Goal: Task Accomplishment & Management: Use online tool/utility

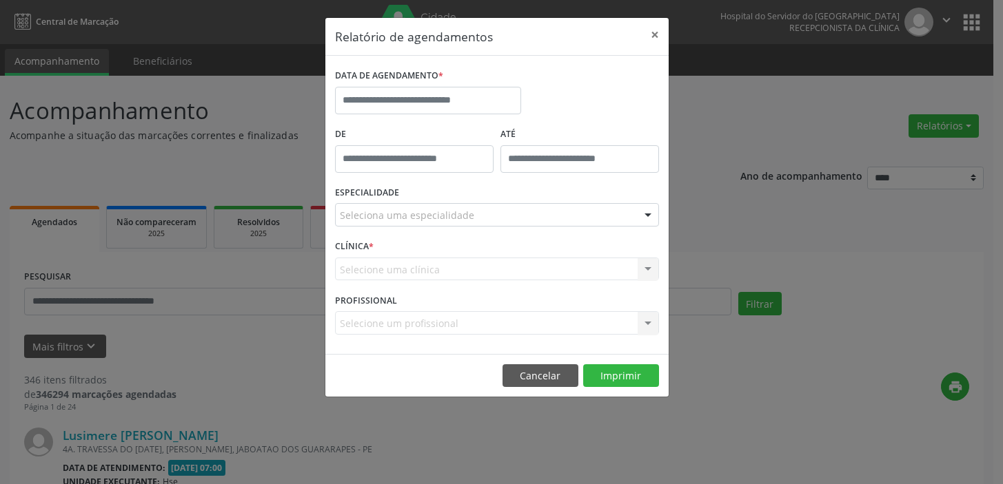
select select "*"
click at [484, 102] on input "text" at bounding box center [428, 101] width 186 height 28
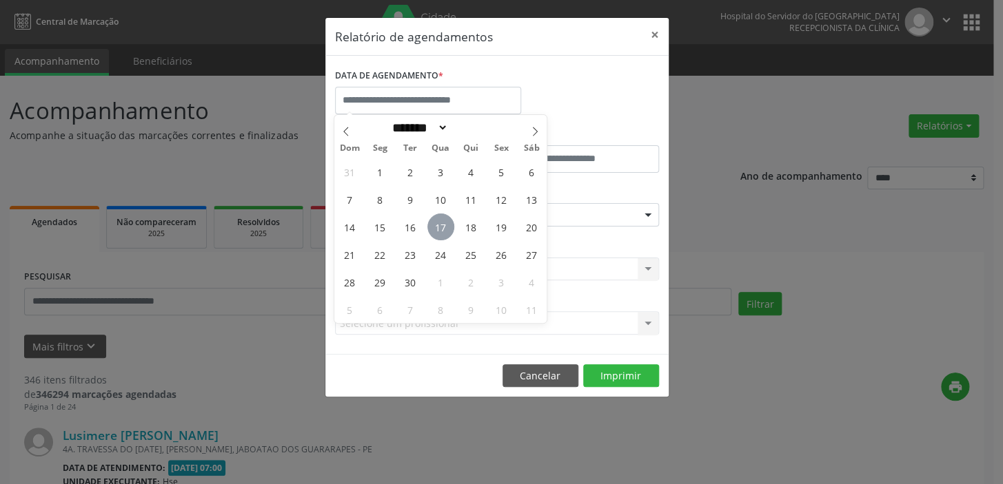
click at [442, 232] on span "17" at bounding box center [440, 227] width 27 height 27
type input "**********"
click at [442, 232] on span "17" at bounding box center [440, 227] width 27 height 27
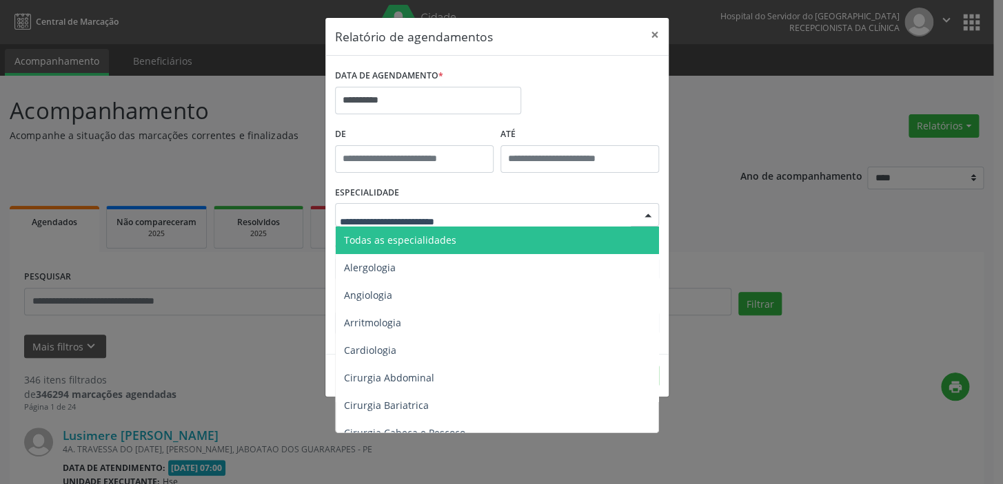
click at [437, 243] on span "Todas as especialidades" at bounding box center [400, 240] width 112 height 13
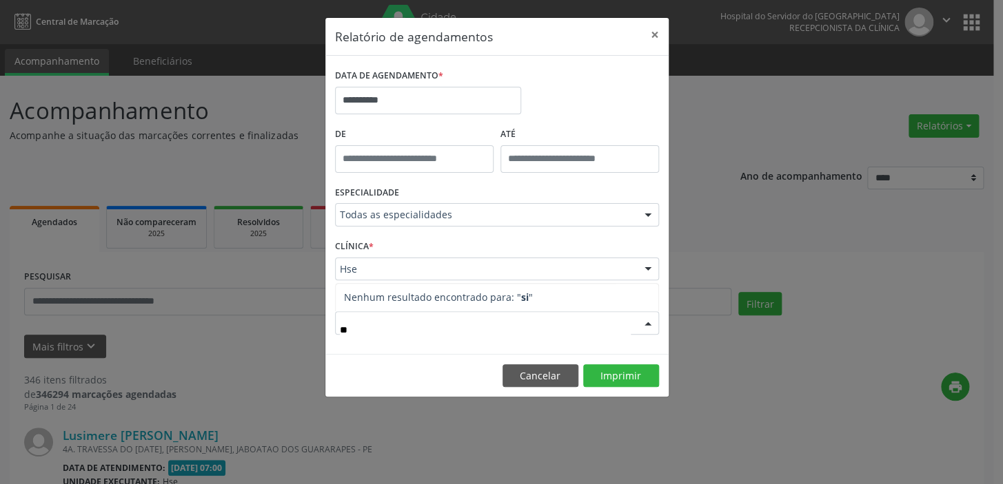
type input "*"
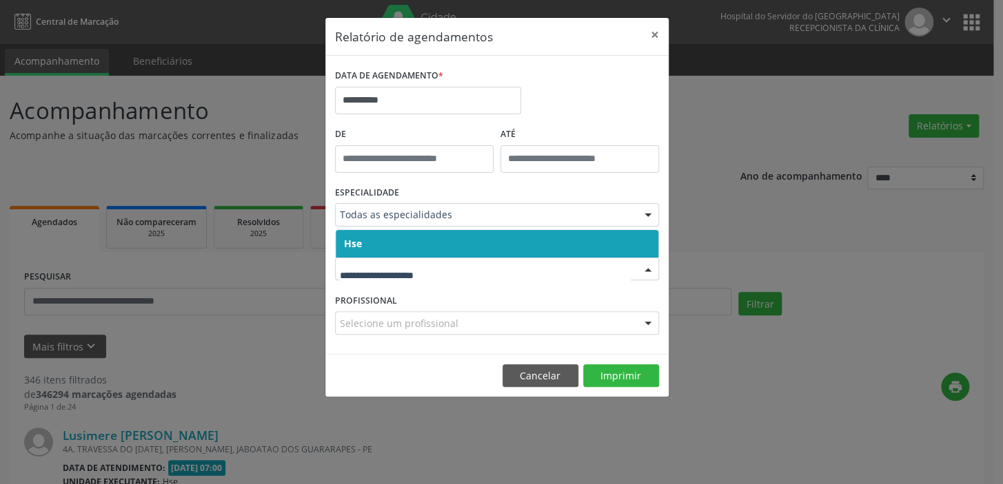
click at [401, 243] on span "Hse" at bounding box center [497, 244] width 322 height 28
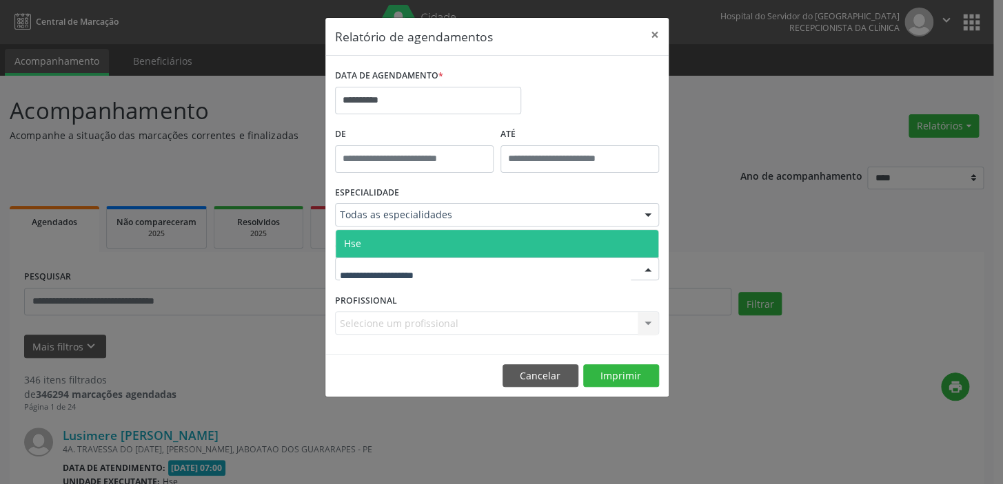
click at [409, 241] on span "Hse" at bounding box center [497, 244] width 322 height 28
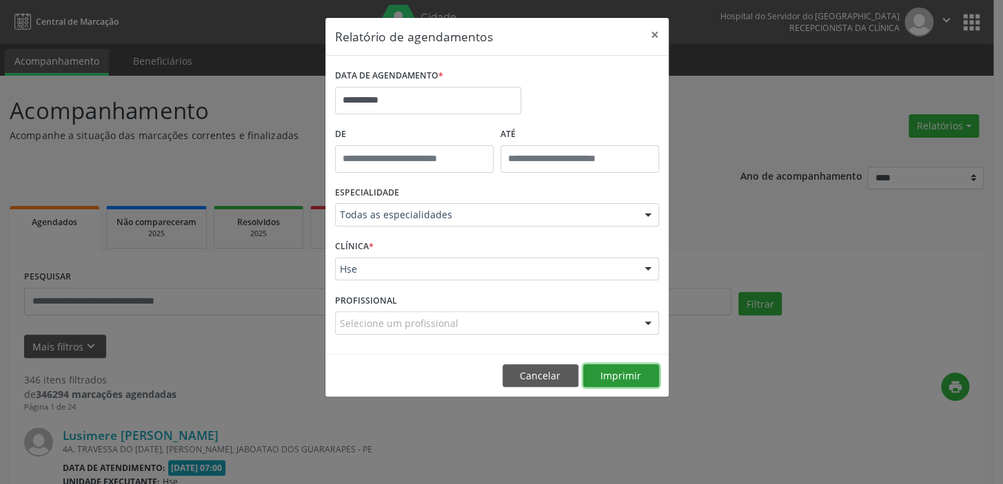
click at [604, 368] on button "Imprimir" at bounding box center [621, 376] width 76 height 23
click at [555, 371] on button "Cancelar" at bounding box center [540, 376] width 76 height 23
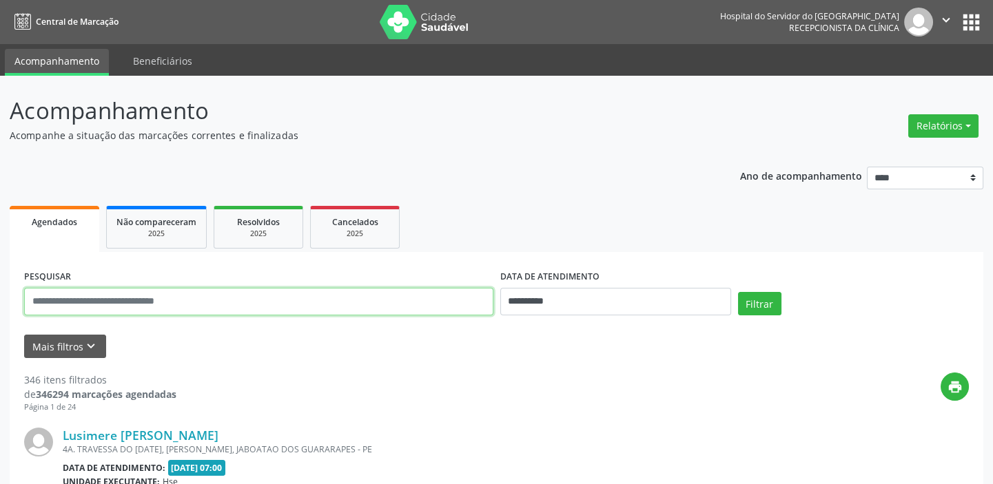
click at [223, 301] on input "text" at bounding box center [258, 302] width 469 height 28
click at [223, 300] on input "text" at bounding box center [258, 302] width 469 height 28
type input "**********"
click at [738, 292] on button "Filtrar" at bounding box center [759, 303] width 43 height 23
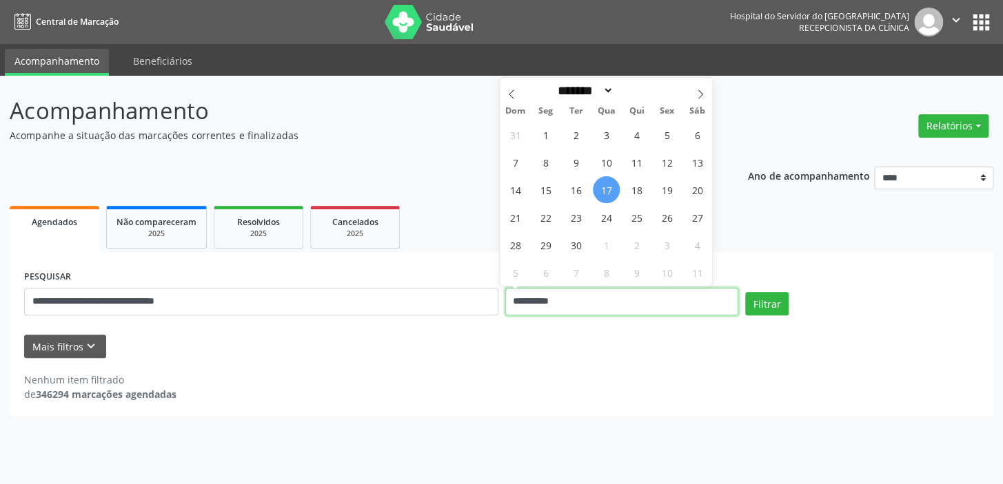
drag, startPoint x: 565, startPoint y: 302, endPoint x: 505, endPoint y: 302, distance: 59.9
click at [505, 302] on input "**********" at bounding box center [622, 302] width 234 height 28
click at [758, 304] on button "Filtrar" at bounding box center [766, 303] width 43 height 23
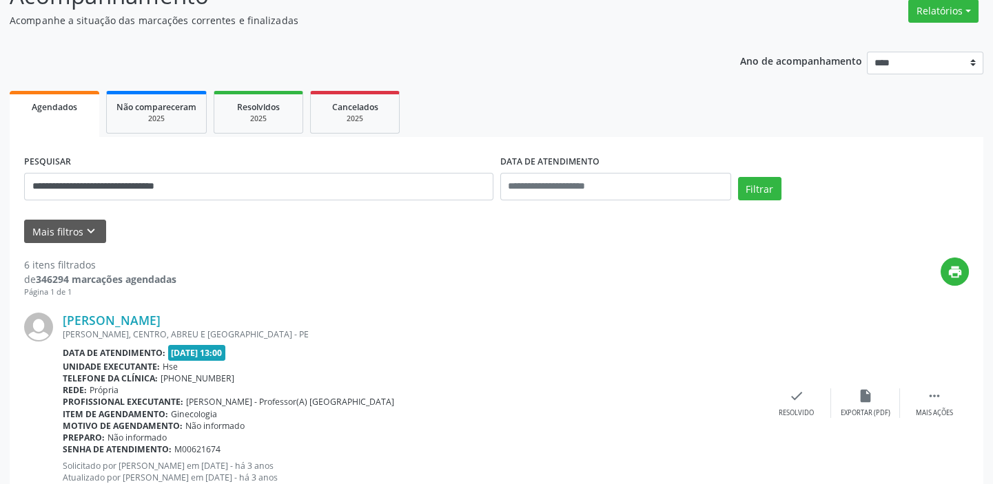
scroll to position [250, 0]
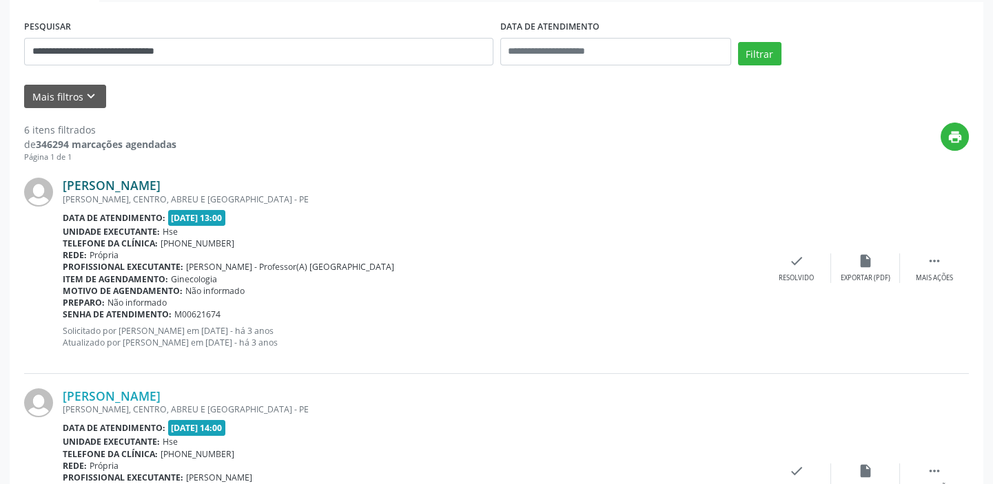
click at [161, 183] on link "[PERSON_NAME]" at bounding box center [112, 185] width 98 height 15
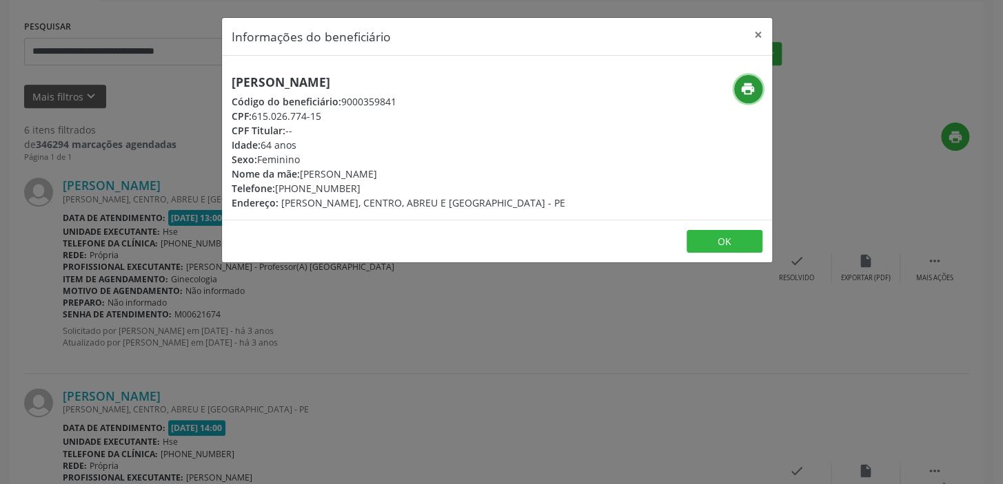
click at [750, 85] on icon "print" at bounding box center [747, 88] width 15 height 15
click at [757, 32] on button "×" at bounding box center [758, 35] width 28 height 34
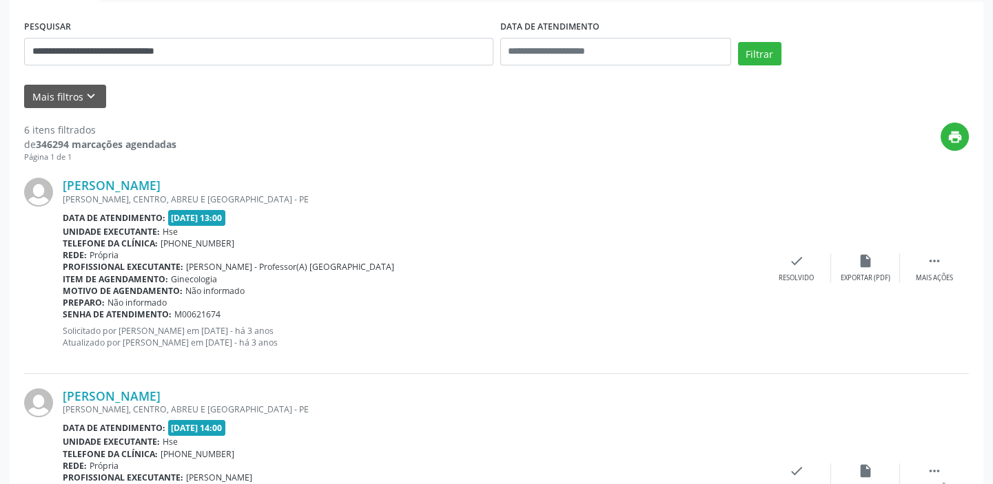
scroll to position [0, 0]
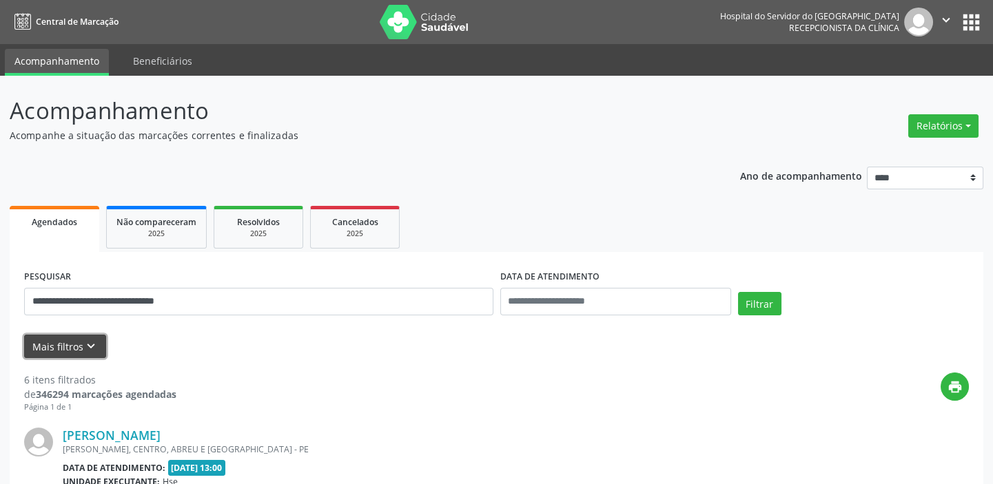
click at [37, 340] on button "Mais filtros keyboard_arrow_down" at bounding box center [65, 347] width 82 height 24
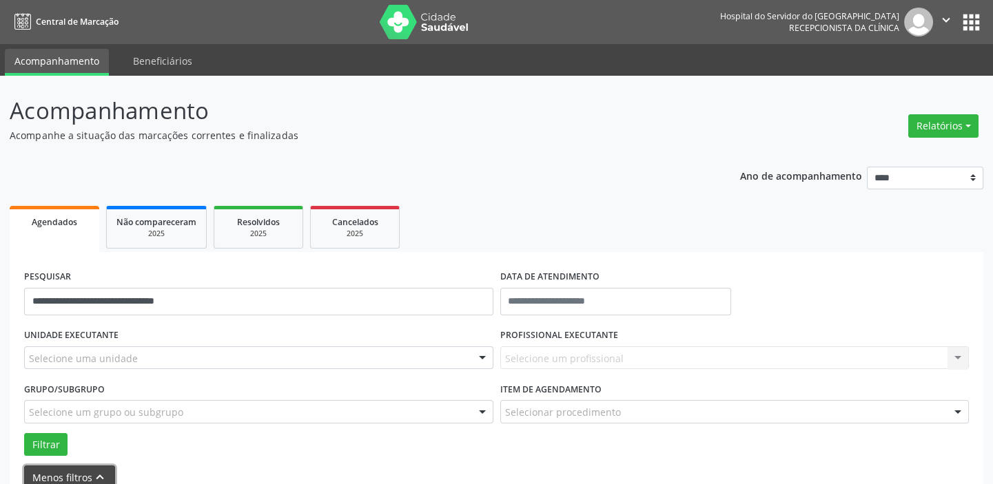
click at [39, 471] on button "Menos filtros keyboard_arrow_up" at bounding box center [69, 478] width 91 height 24
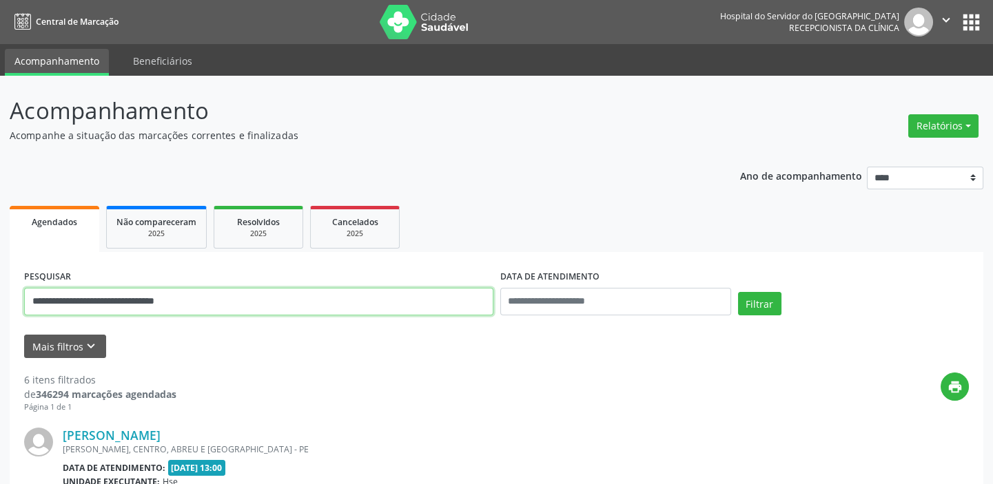
click at [222, 295] on input "**********" at bounding box center [258, 302] width 469 height 28
type input "*"
